Goal: Check status: Check status

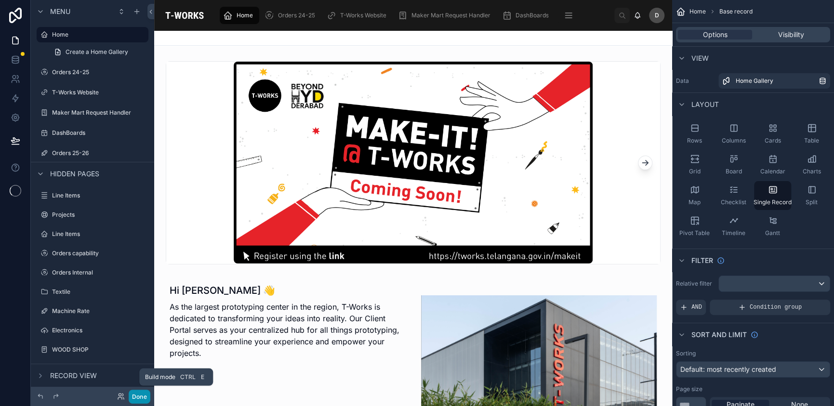
click at [143, 400] on button "Done" at bounding box center [140, 397] width 22 height 14
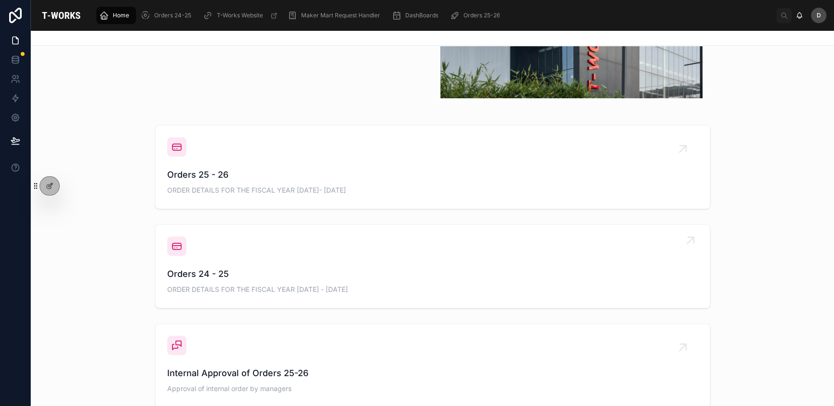
scroll to position [324, 0]
click at [380, 155] on div "Orders 25 - 26 ORDER DETAILS FOR THE FISCAL YEAR [DATE]- [DATE]" at bounding box center [432, 167] width 531 height 60
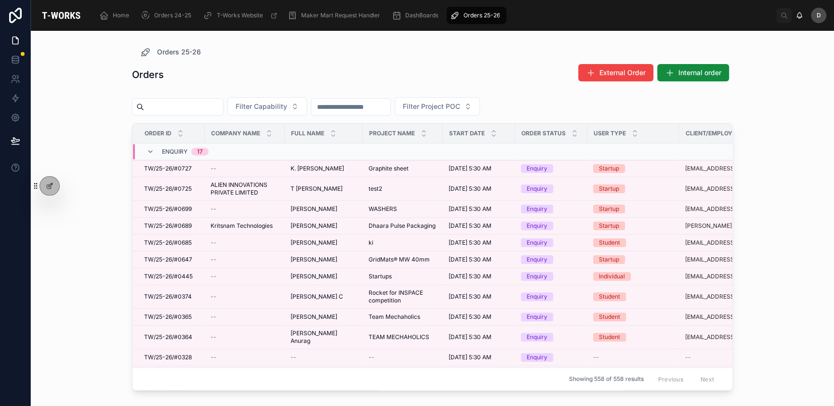
click at [223, 103] on input "text" at bounding box center [183, 106] width 79 height 13
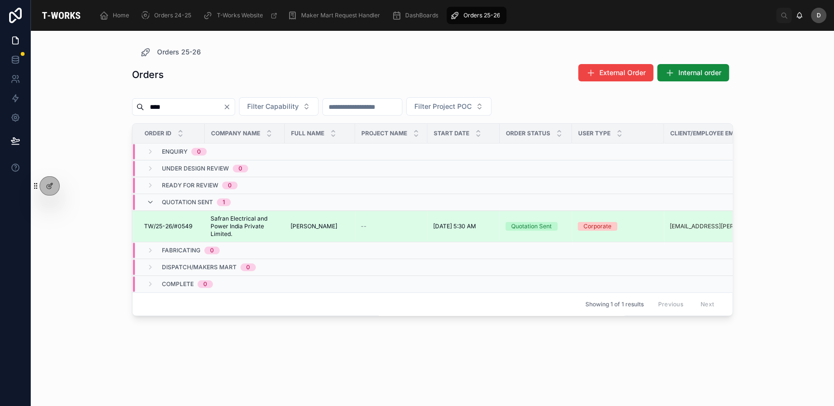
type input "****"
click at [375, 224] on div "--" at bounding box center [391, 227] width 61 height 8
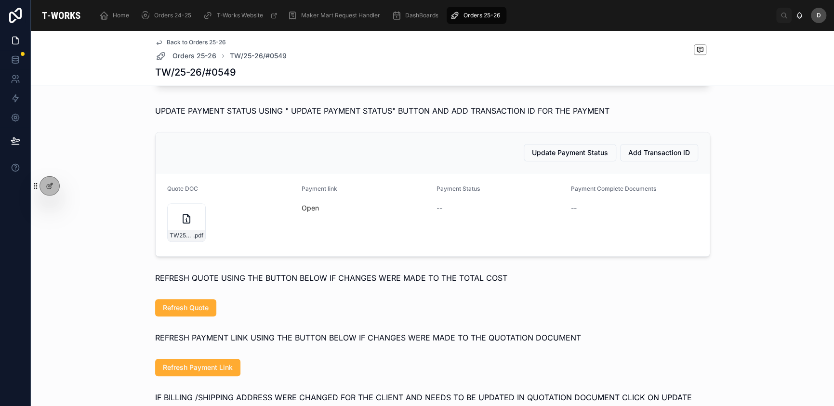
scroll to position [552, 0]
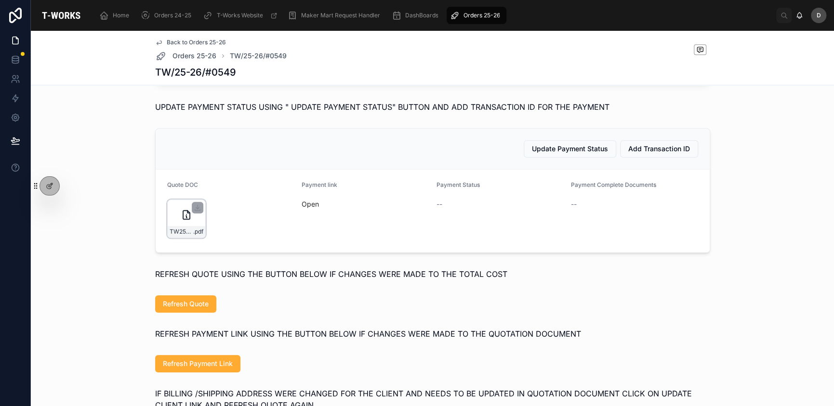
click at [183, 219] on icon at bounding box center [186, 215] width 7 height 9
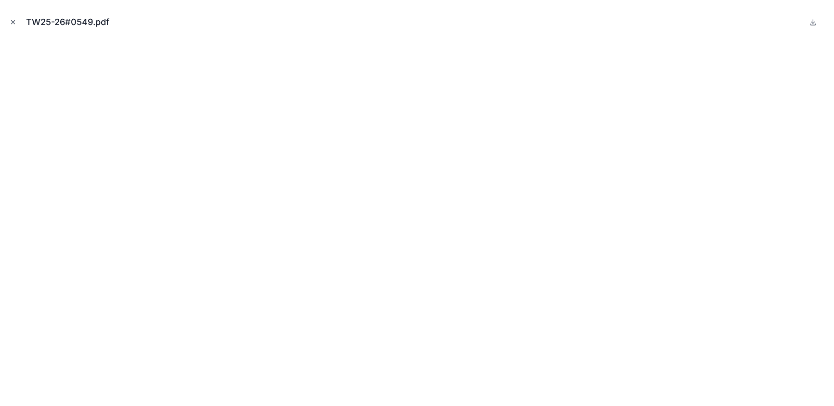
click at [9, 17] on button "Close modal" at bounding box center [13, 22] width 11 height 11
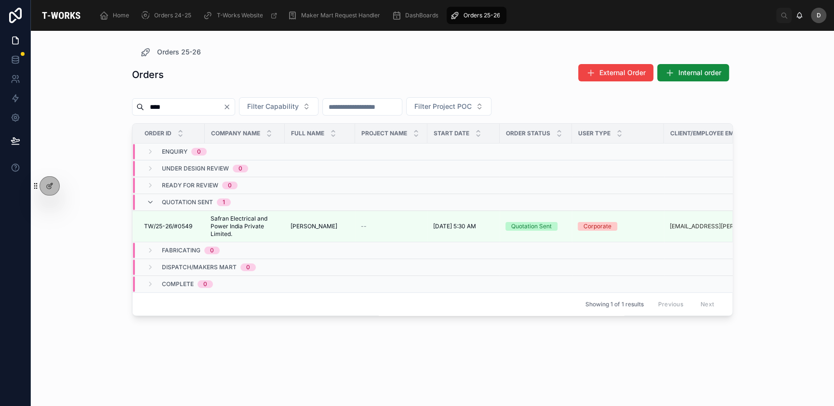
click at [231, 106] on icon "Clear" at bounding box center [227, 107] width 8 height 8
click at [223, 106] on input "text" at bounding box center [183, 106] width 79 height 13
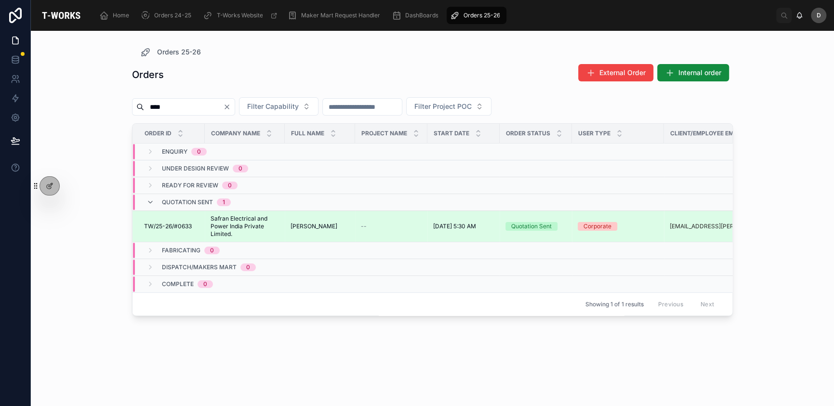
type input "****"
click at [282, 225] on td "Safran Electrical and Power India Private Limited. Safran Electrical and Power …" at bounding box center [245, 226] width 80 height 31
click at [324, 226] on span "[PERSON_NAME]" at bounding box center [314, 227] width 47 height 8
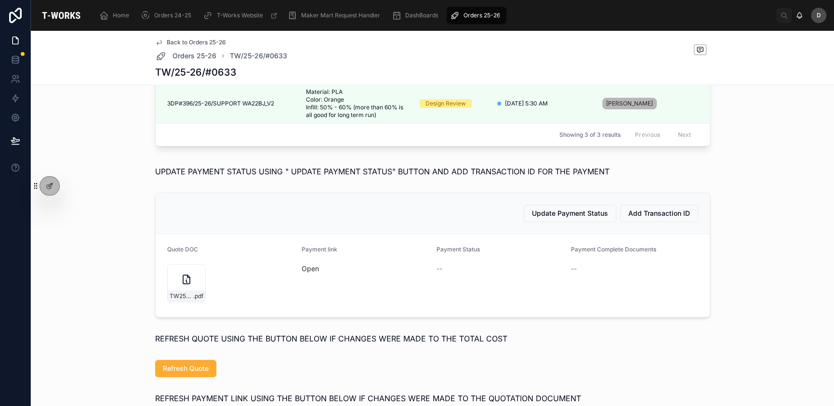
scroll to position [515, 0]
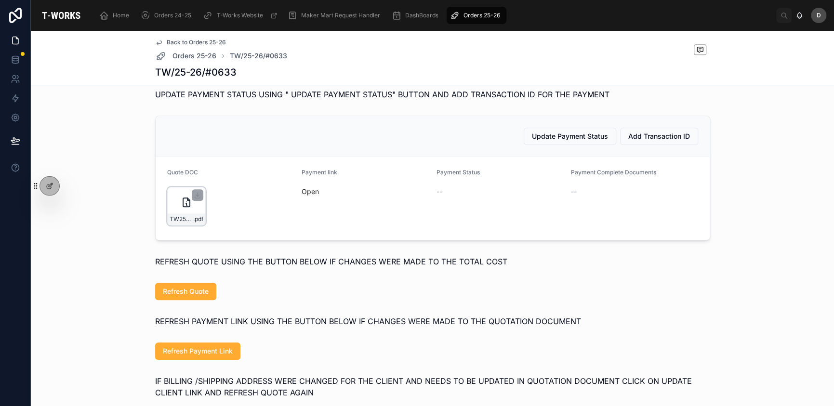
click at [175, 225] on div "TW25-26#0633 .pdf" at bounding box center [186, 206] width 39 height 39
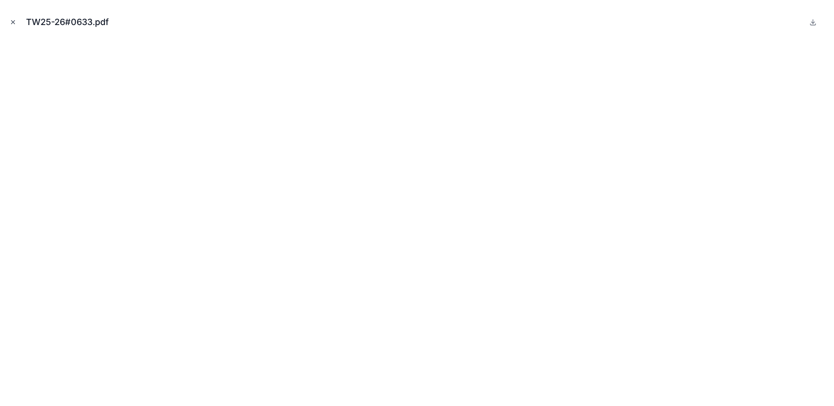
click at [12, 25] on icon "Close modal" at bounding box center [13, 22] width 7 height 7
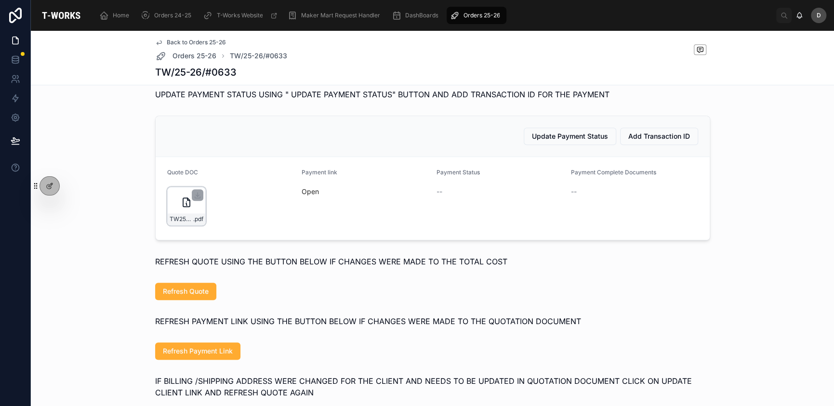
click at [181, 208] on icon at bounding box center [187, 203] width 12 height 12
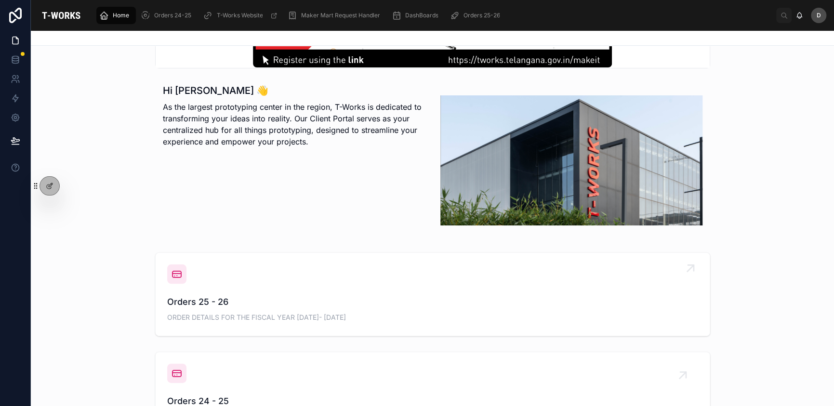
scroll to position [197, 0]
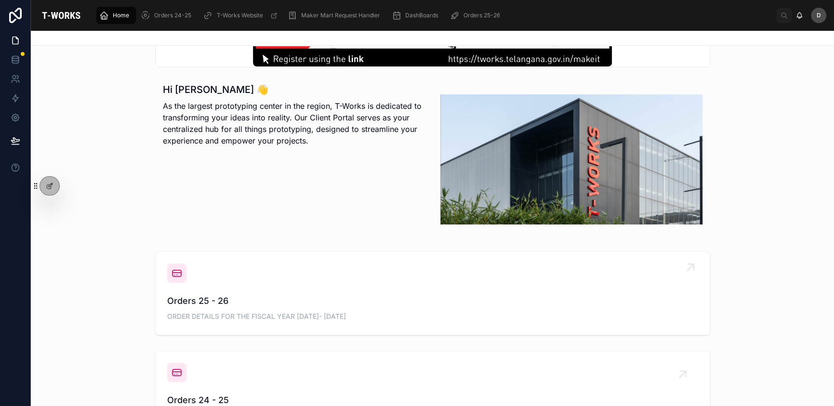
click at [415, 283] on div "Orders 25 - 26 ORDER DETAILS FOR THE FISCAL YEAR [DATE]- [DATE]" at bounding box center [432, 294] width 531 height 60
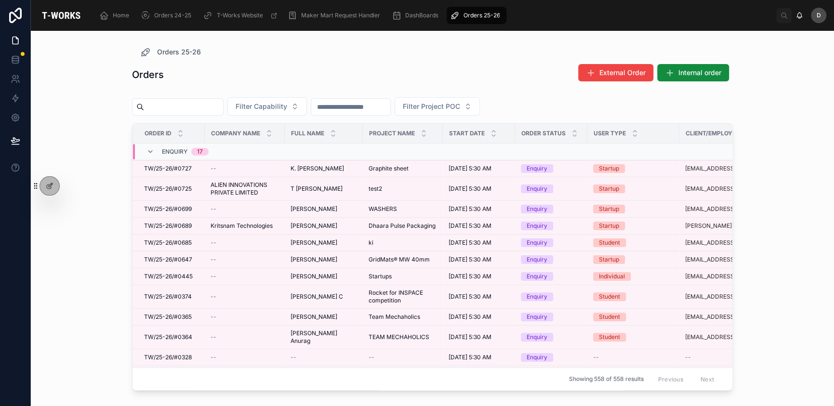
click at [223, 102] on input "text" at bounding box center [183, 106] width 79 height 13
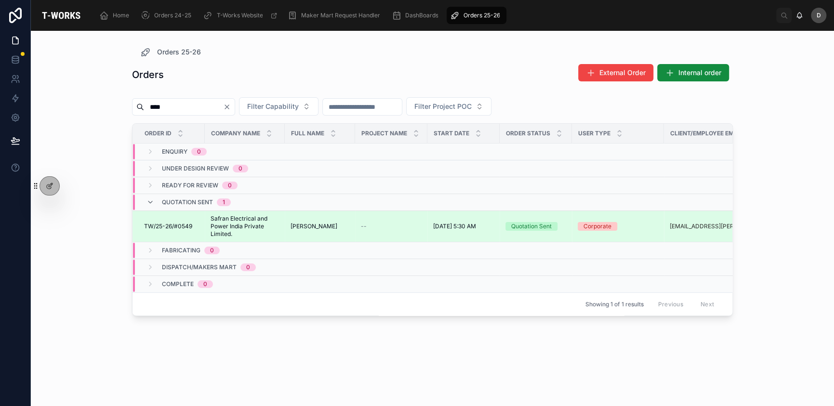
type input "****"
click at [331, 229] on span "[PERSON_NAME]" at bounding box center [314, 227] width 47 height 8
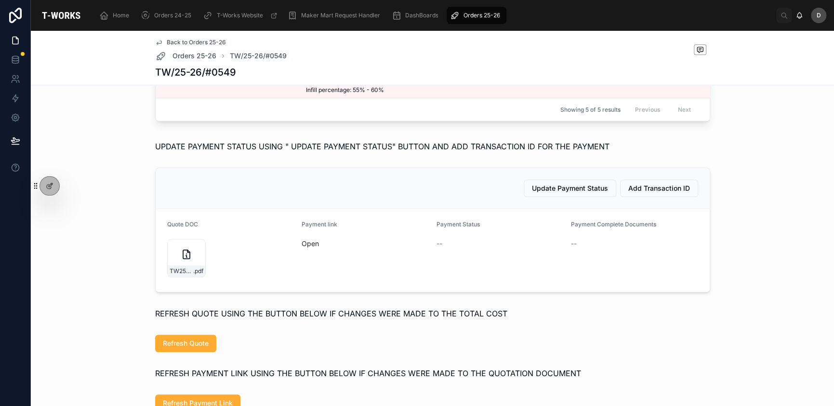
scroll to position [514, 0]
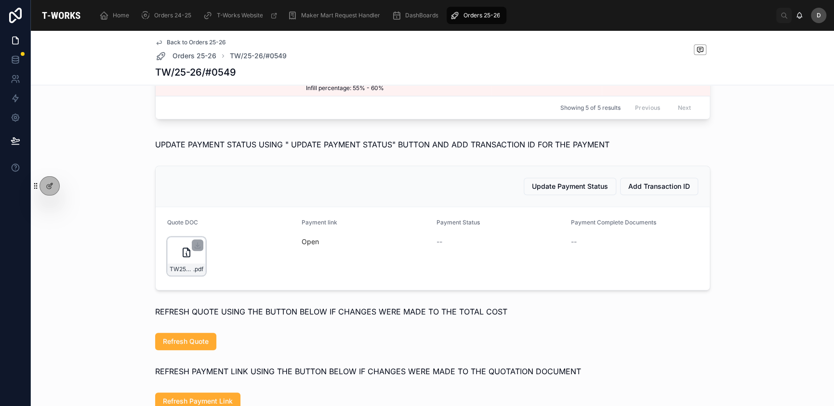
click at [171, 276] on div "TW25-26#0549 .pdf" at bounding box center [186, 256] width 39 height 39
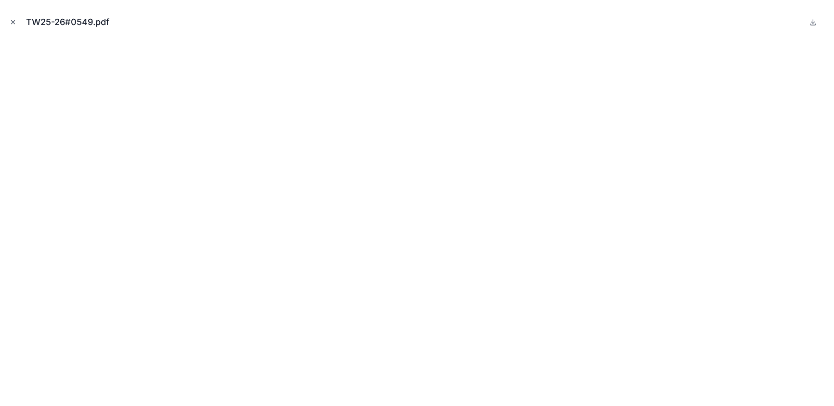
click at [14, 24] on icon "Close modal" at bounding box center [13, 22] width 7 height 7
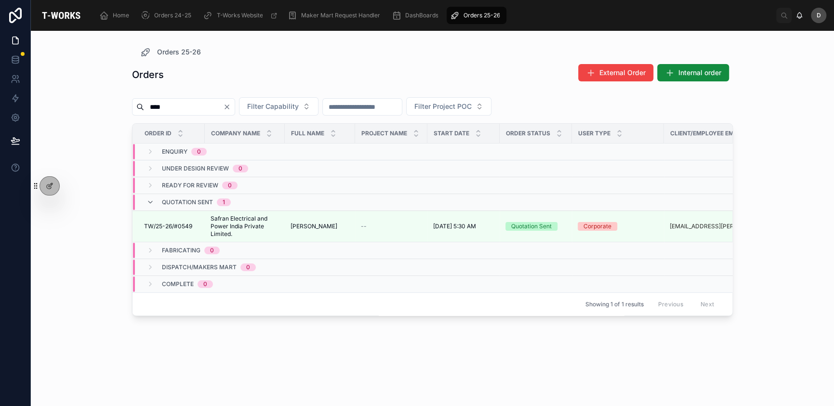
click at [229, 106] on icon "Clear" at bounding box center [227, 107] width 4 height 4
click at [223, 109] on input "text" at bounding box center [183, 106] width 79 height 13
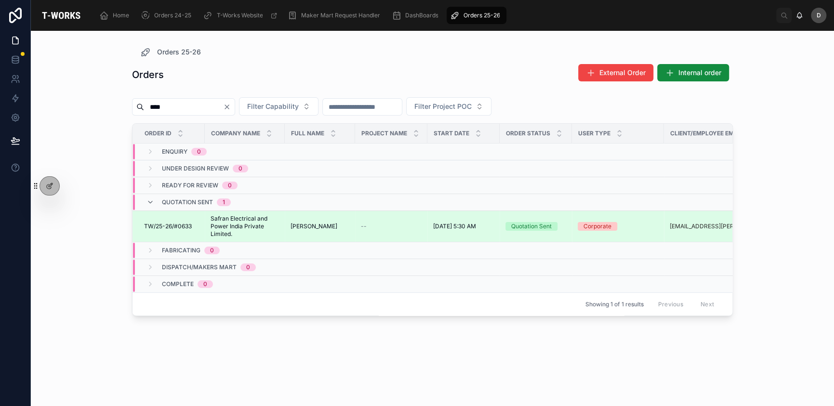
type input "****"
click at [334, 224] on span "[PERSON_NAME]" at bounding box center [314, 227] width 47 height 8
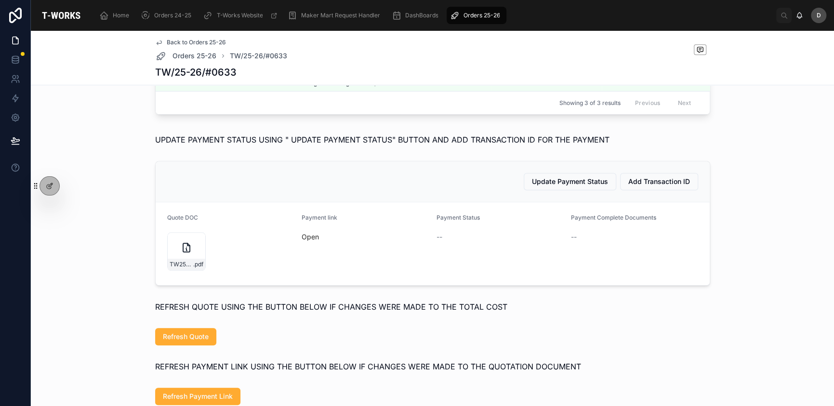
scroll to position [481, 0]
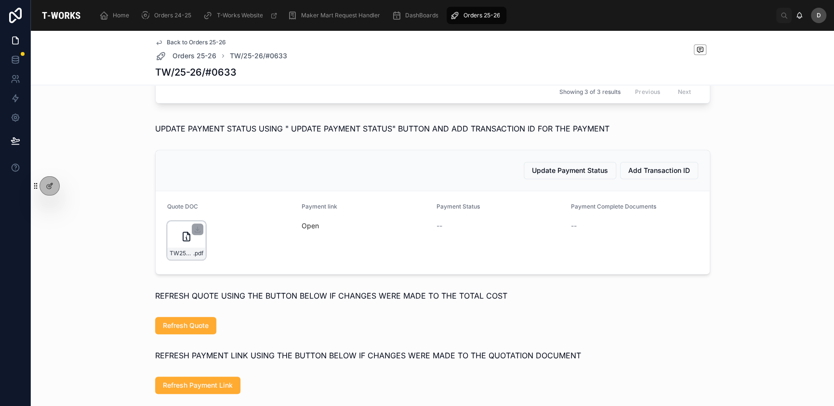
click at [171, 255] on div "TW25-26#0633 .pdf" at bounding box center [186, 240] width 39 height 39
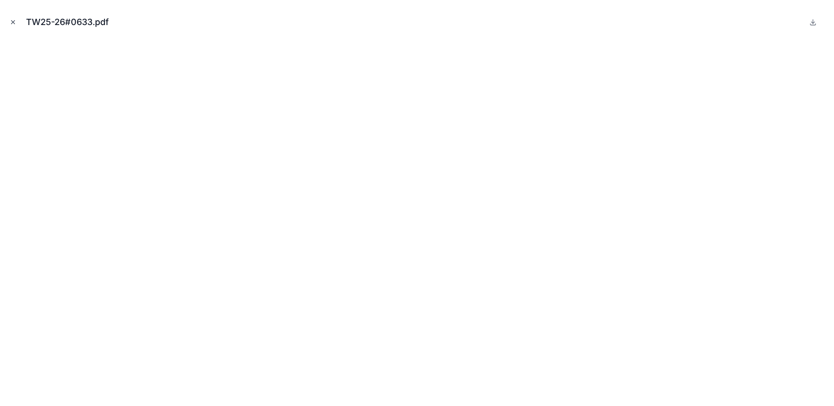
click at [13, 20] on icon "Close modal" at bounding box center [13, 22] width 7 height 7
